Goal: Task Accomplishment & Management: Manage account settings

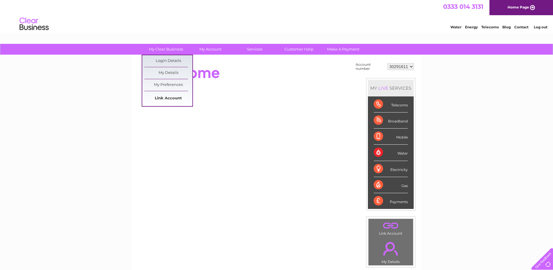
click at [165, 99] on link "Link Account" at bounding box center [168, 98] width 48 height 12
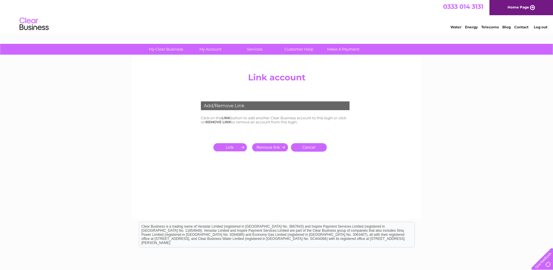
click at [242, 147] on input "submit" at bounding box center [232, 147] width 36 height 8
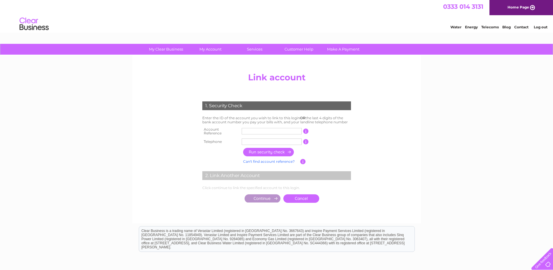
click at [250, 131] on input "text" at bounding box center [272, 131] width 60 height 6
type input "30323257"
click at [280, 139] on input "text" at bounding box center [272, 141] width 60 height 6
type input "01312205511"
click at [274, 150] on input "button" at bounding box center [268, 152] width 51 height 8
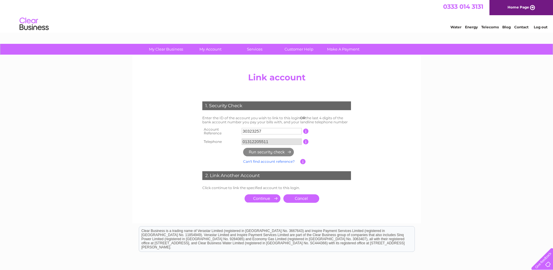
click at [272, 196] on input "submit" at bounding box center [263, 198] width 36 height 8
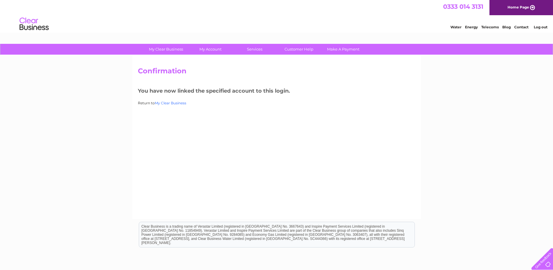
click at [172, 104] on link "My Clear Business" at bounding box center [171, 103] width 32 height 4
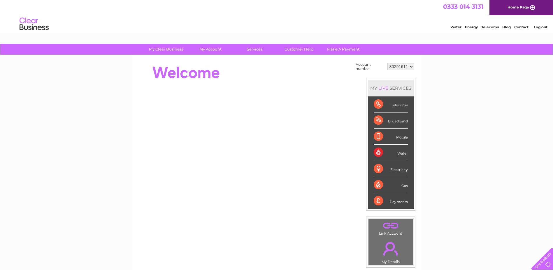
click at [411, 66] on select "30291611 30312220 30313488 30315024 30316758 30323257" at bounding box center [401, 66] width 27 height 7
select select "30323257"
click at [388, 63] on select "30291611 30312220 30313488 30315024 30316758 30323257" at bounding box center [401, 66] width 27 height 7
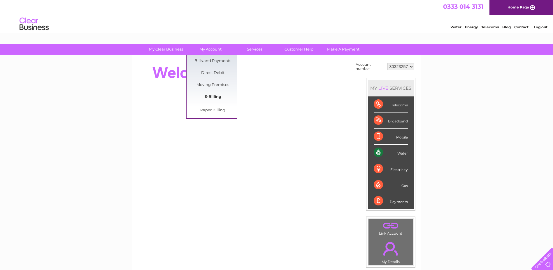
click at [210, 98] on link "E-Billing" at bounding box center [213, 97] width 48 height 12
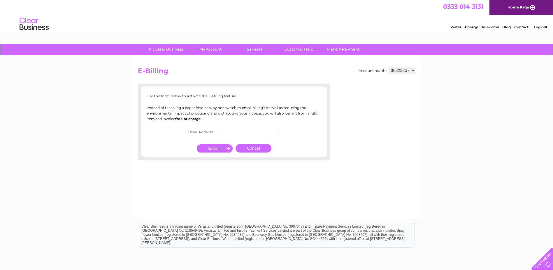
click at [248, 133] on input "text" at bounding box center [248, 132] width 60 height 6
type input "accounts@chluk.com"
click at [208, 148] on input "submit" at bounding box center [215, 148] width 36 height 8
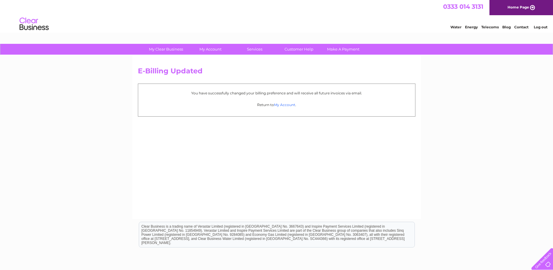
click at [287, 104] on link "My Account" at bounding box center [284, 104] width 21 height 4
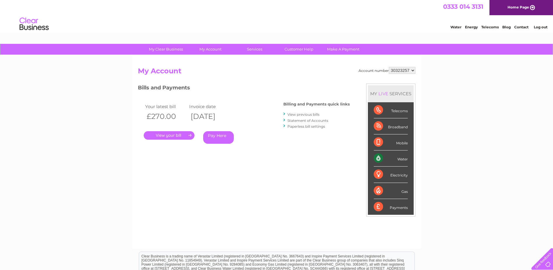
click at [414, 70] on select "30291611 30312220 30313488 30315024 30316758 30323257" at bounding box center [402, 70] width 27 height 7
select select "30312220"
click at [389, 67] on select "30291611 30312220 30313488 30315024 30316758 30323257" at bounding box center [402, 70] width 27 height 7
click at [295, 120] on link "Statement of Accounts" at bounding box center [308, 120] width 41 height 4
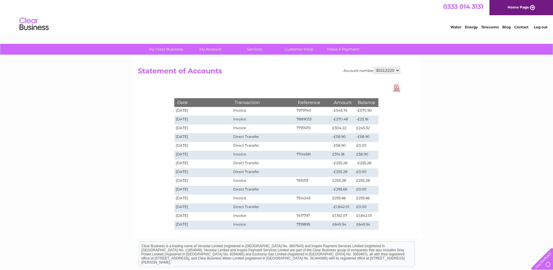
drag, startPoint x: 542, startPoint y: 29, endPoint x: 538, endPoint y: 28, distance: 4.1
click at [542, 29] on link "Log out" at bounding box center [541, 27] width 14 height 4
